Goal: Task Accomplishment & Management: Use online tool/utility

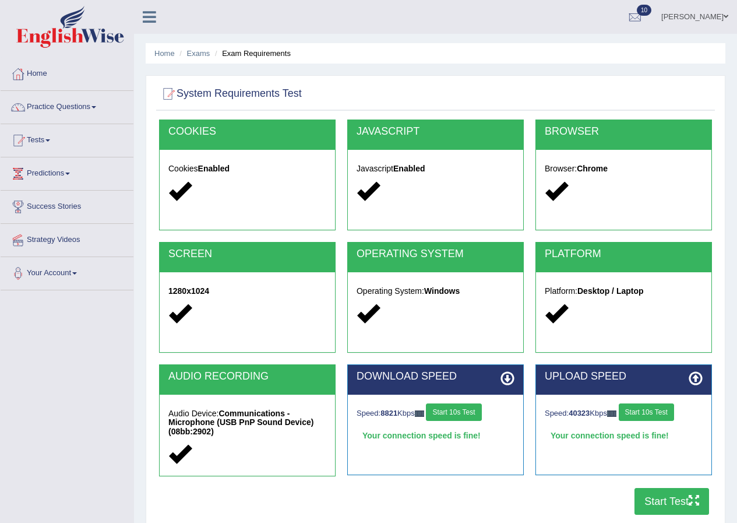
drag, startPoint x: 324, startPoint y: 107, endPoint x: 256, endPoint y: -51, distance: 172.0
drag, startPoint x: 256, startPoint y: -51, endPoint x: 80, endPoint y: 270, distance: 365.2
click at [76, 337] on div "Toggle navigation Home Practice Questions Speaking Practice Read Aloud Repeat S…" at bounding box center [368, 303] width 737 height 606
click at [35, 145] on link "Tests" at bounding box center [67, 138] width 133 height 29
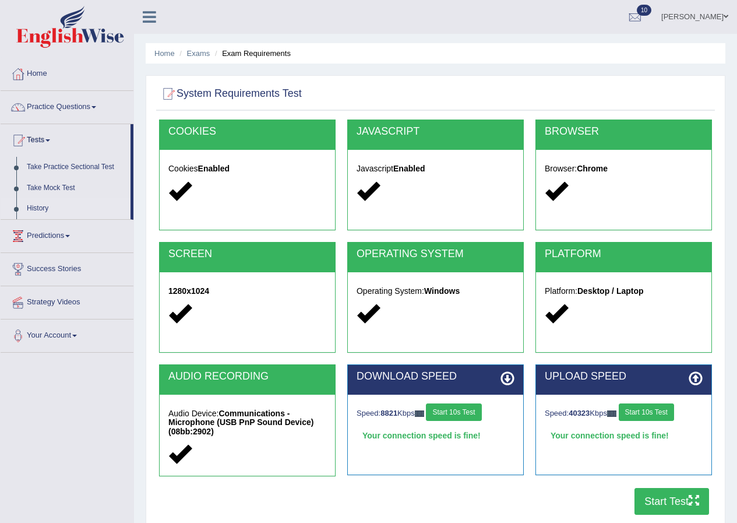
click at [40, 200] on link "History" at bounding box center [76, 208] width 109 height 21
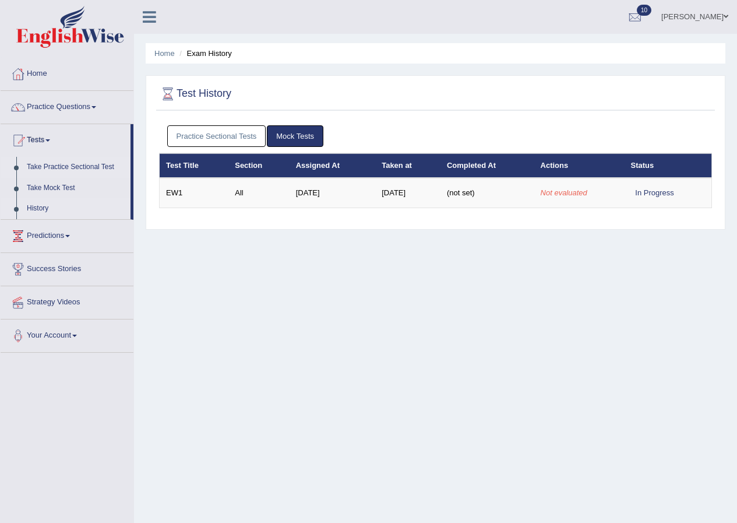
click at [72, 165] on link "Take Practice Sectional Test" at bounding box center [76, 167] width 109 height 21
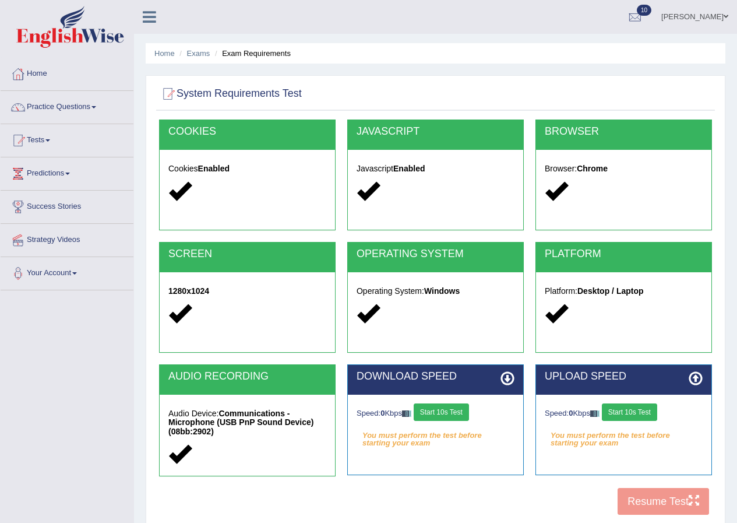
click at [457, 410] on button "Start 10s Test" at bounding box center [441, 411] width 55 height 17
click at [638, 414] on button "Start 10s Test" at bounding box center [629, 411] width 55 height 17
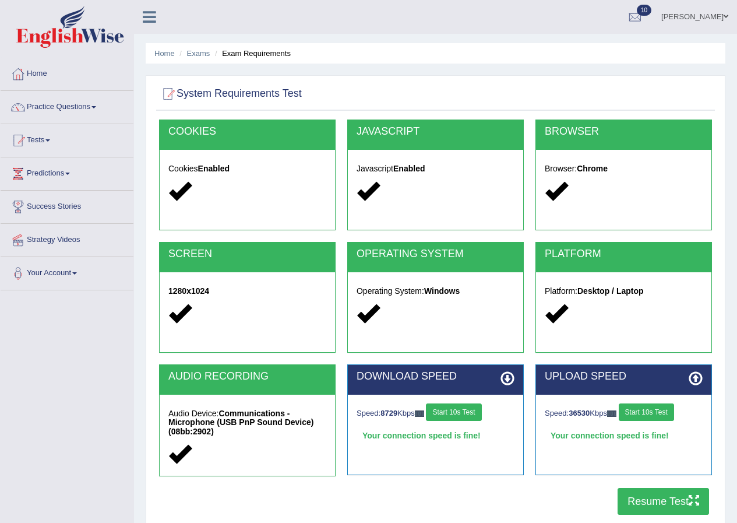
click at [637, 507] on button "Resume Test" at bounding box center [663, 501] width 91 height 27
